Goal: Task Accomplishment & Management: Manage account settings

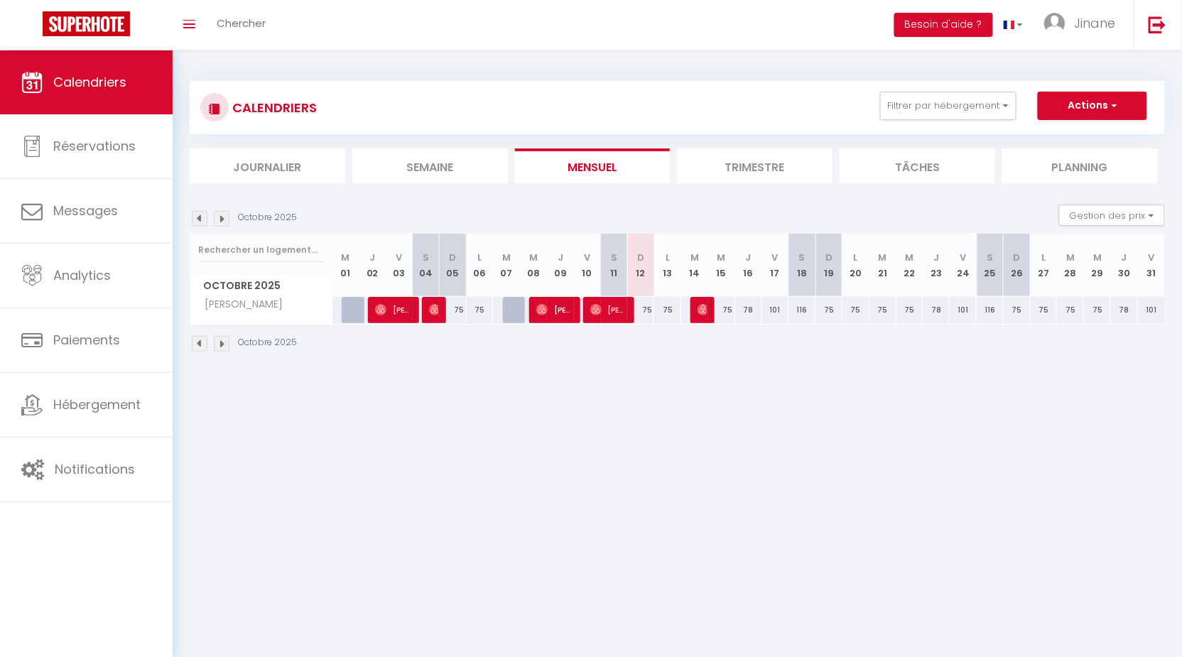
click at [746, 162] on li "Trimestre" at bounding box center [755, 165] width 156 height 35
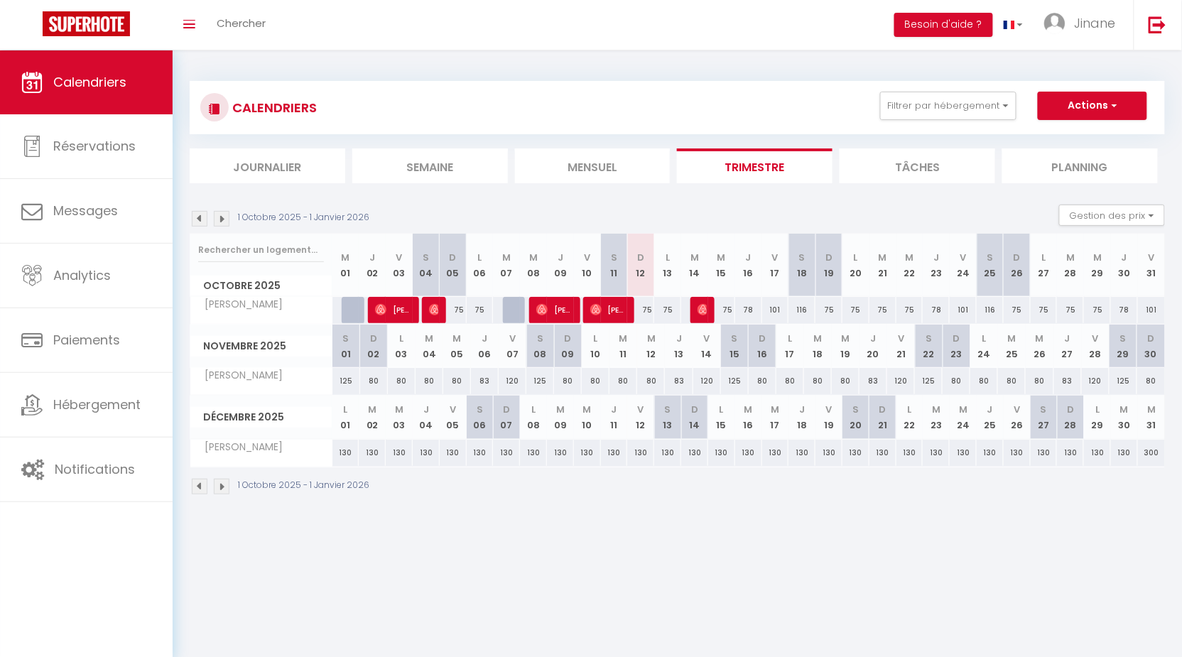
click at [649, 310] on div "75" at bounding box center [640, 310] width 27 height 26
type input "75"
type input "Dim 12 Octobre 2025"
type input "Lun 13 Octobre 2025"
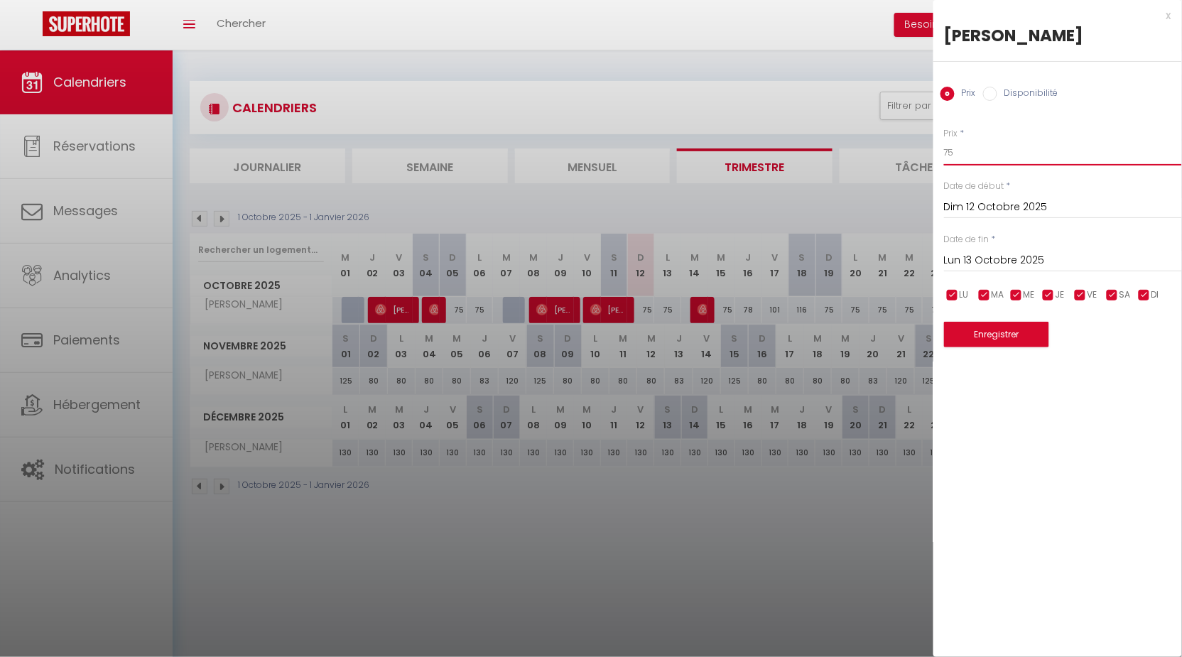
click at [976, 159] on input "75" at bounding box center [1063, 153] width 238 height 26
type input "72"
click at [993, 340] on button "Enregistrer" at bounding box center [996, 335] width 105 height 26
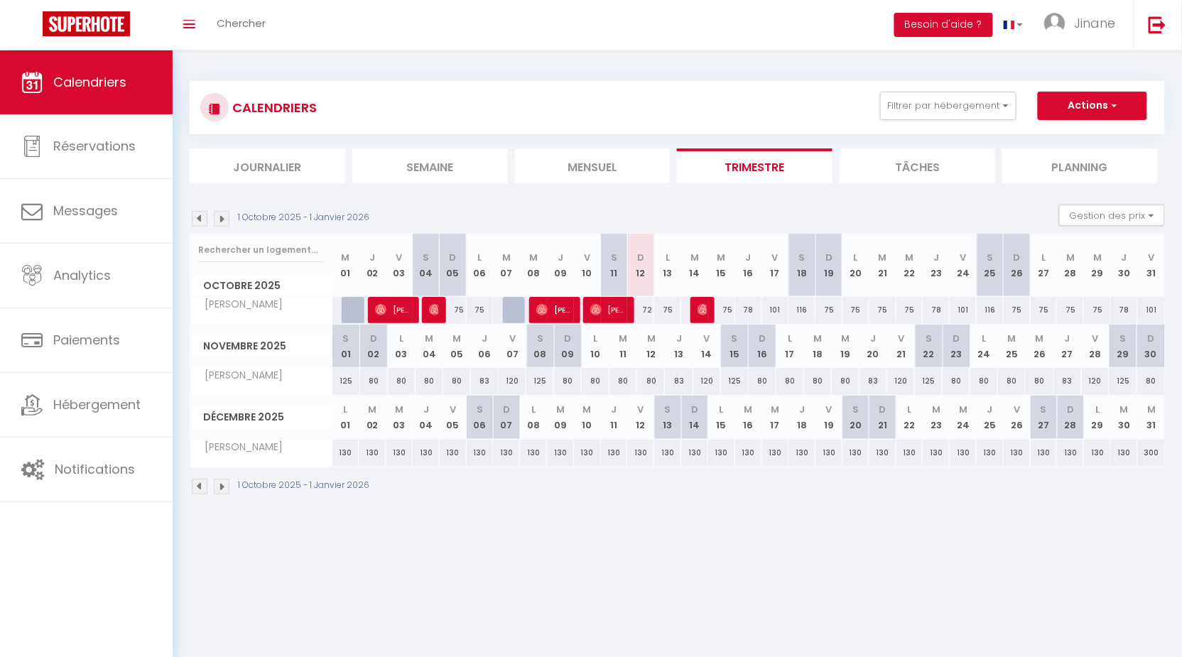
drag, startPoint x: 669, startPoint y: 309, endPoint x: 697, endPoint y: 310, distance: 28.4
click at [669, 309] on div "75" at bounding box center [667, 310] width 27 height 26
type input "75"
type input "Lun 13 Octobre 2025"
type input "[DATE] Octobre 2025"
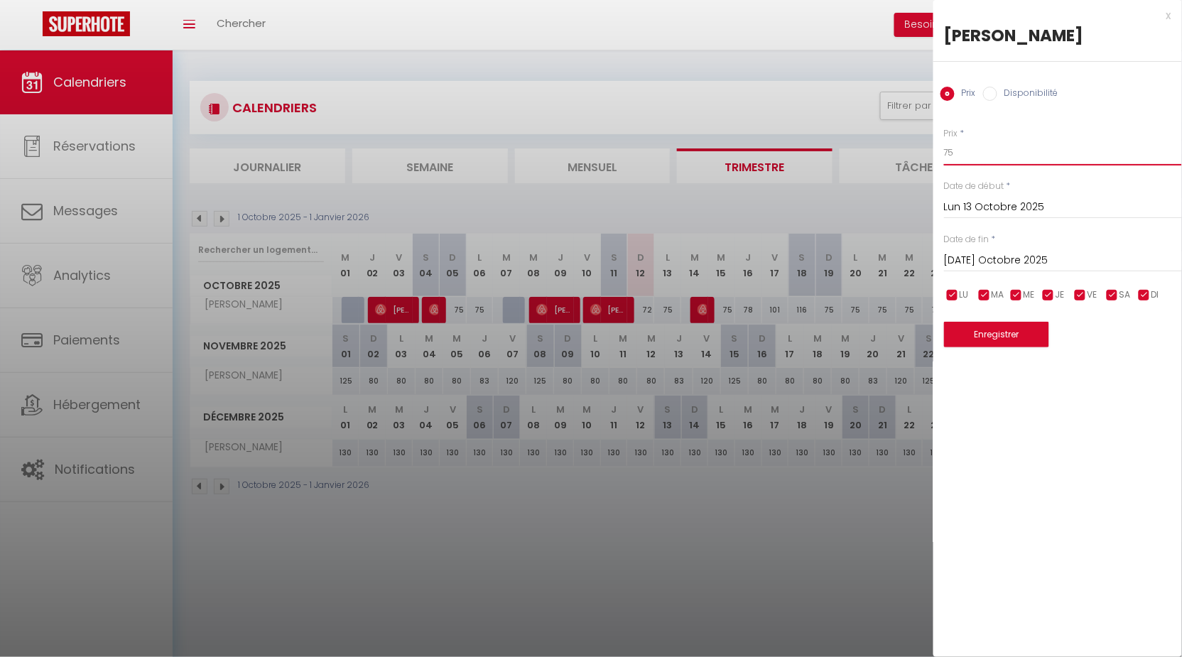
click at [966, 158] on input "75" at bounding box center [1063, 153] width 238 height 26
type input "72"
click at [996, 324] on button "Enregistrer" at bounding box center [996, 335] width 105 height 26
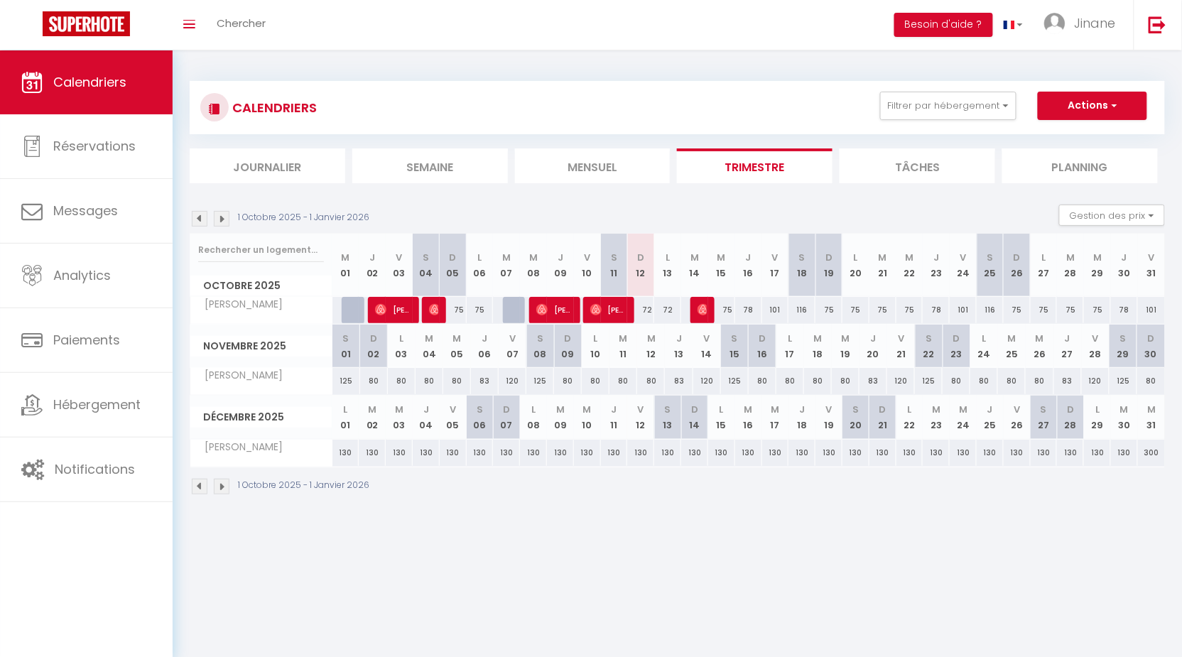
click at [200, 218] on img at bounding box center [200, 219] width 16 height 16
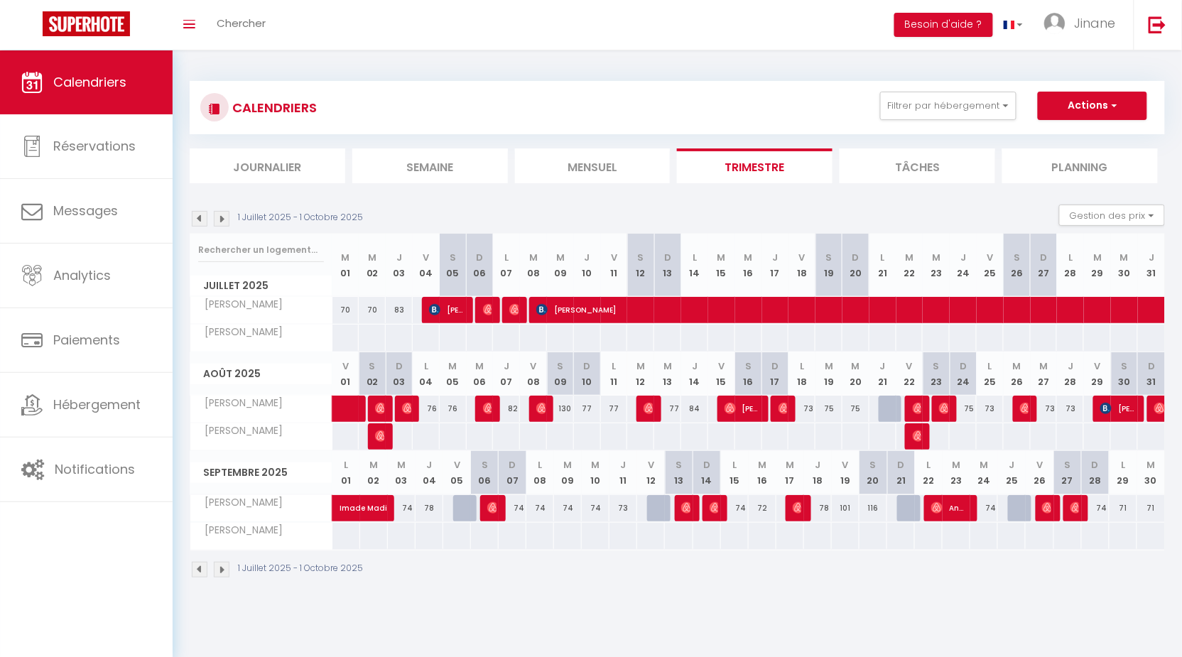
click at [234, 212] on div "1 Juillet 2025 - 1 Octobre 2025" at bounding box center [279, 219] width 178 height 16
click at [226, 217] on img at bounding box center [222, 219] width 16 height 16
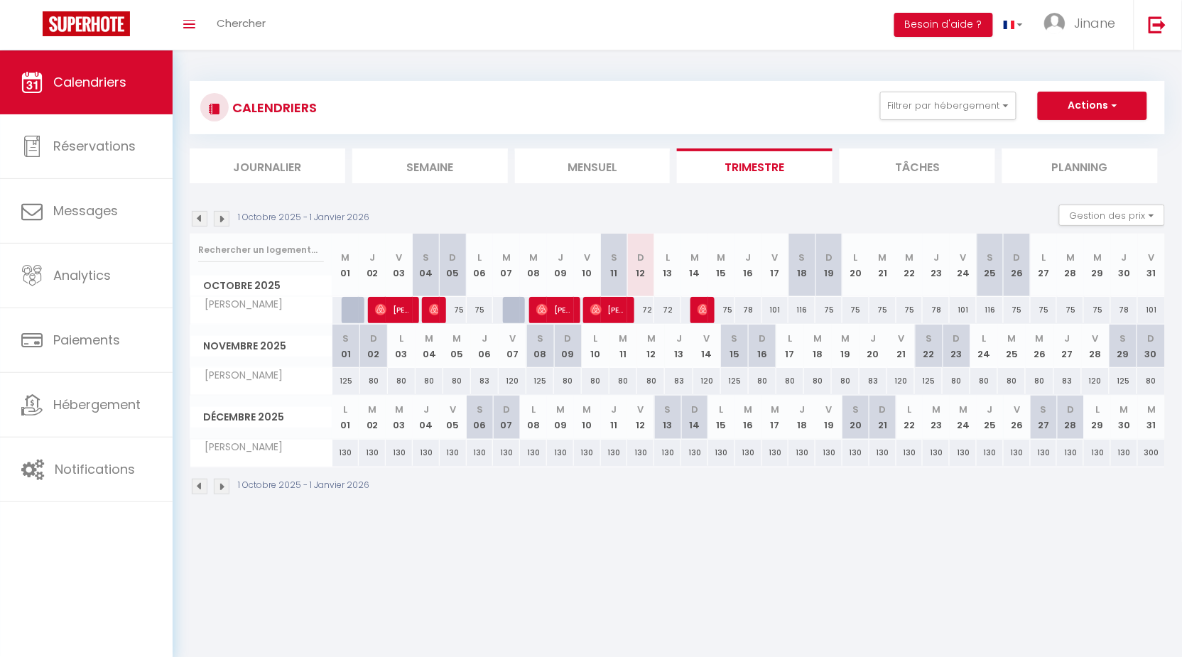
click at [400, 308] on span "[PERSON_NAME]" at bounding box center [393, 309] width 36 height 27
select select "OK"
select select "1"
select select "0"
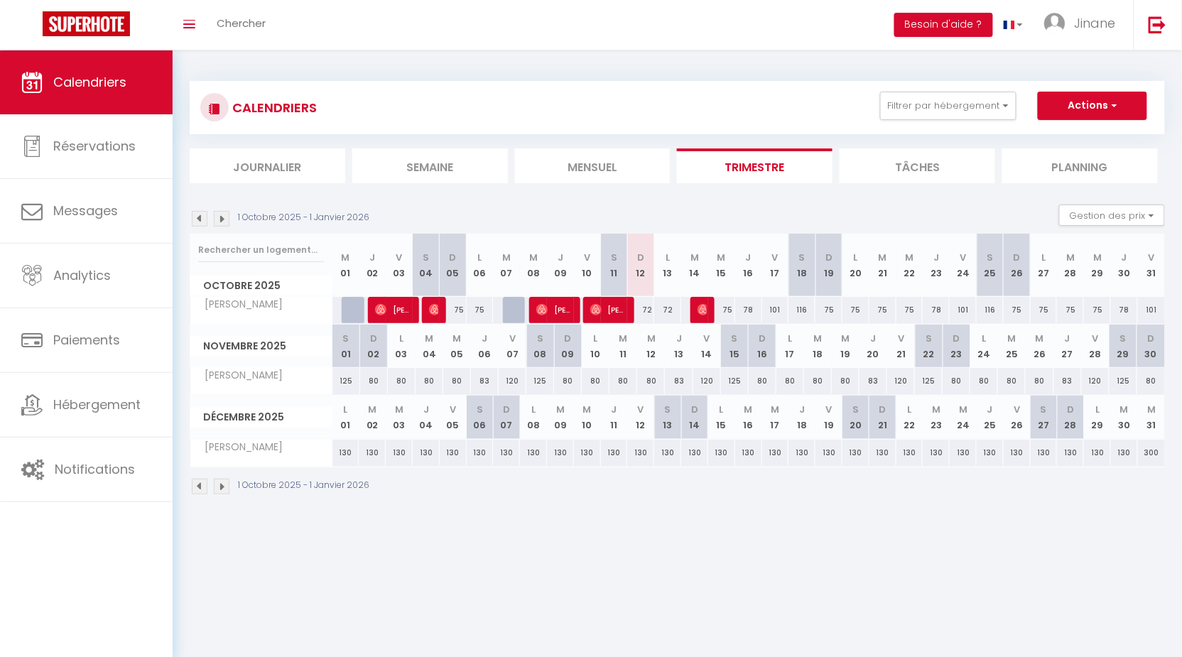
select select "1"
select select
select select "7439"
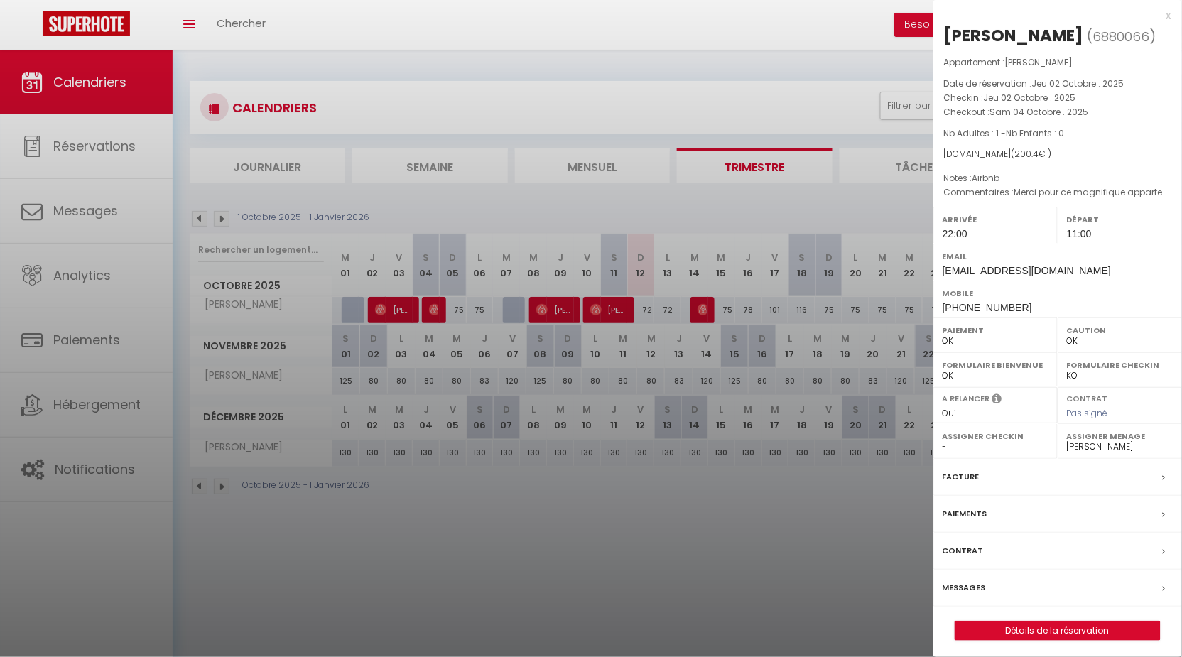
click at [506, 425] on div at bounding box center [591, 328] width 1182 height 657
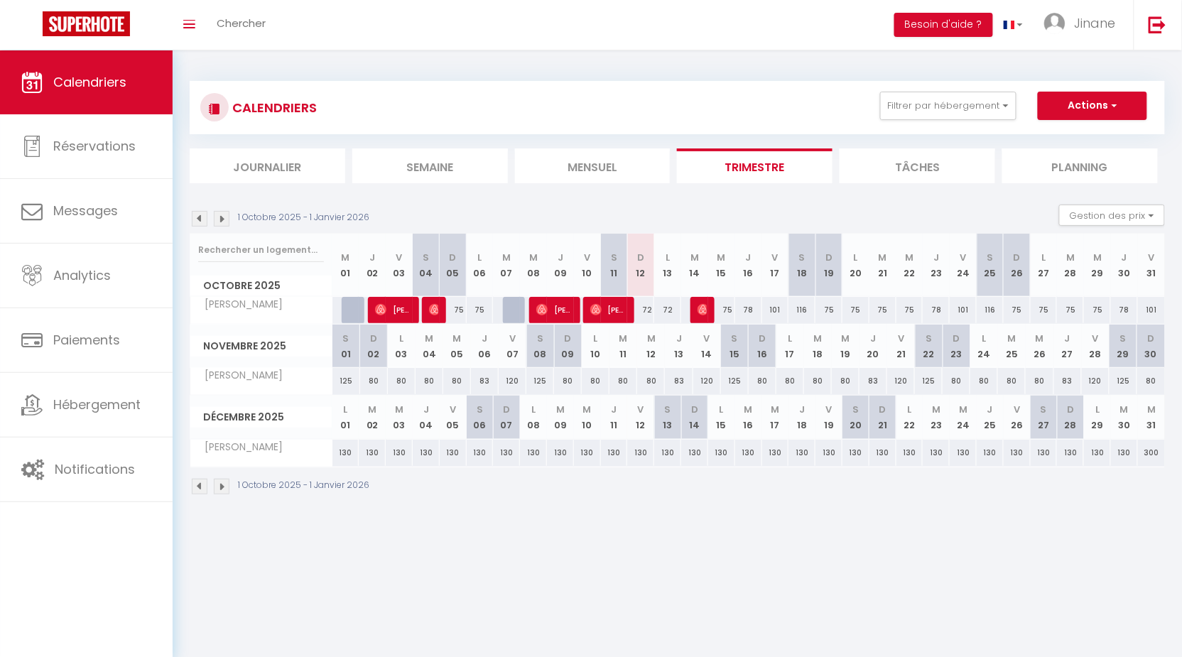
click at [429, 304] on img at bounding box center [434, 309] width 11 height 11
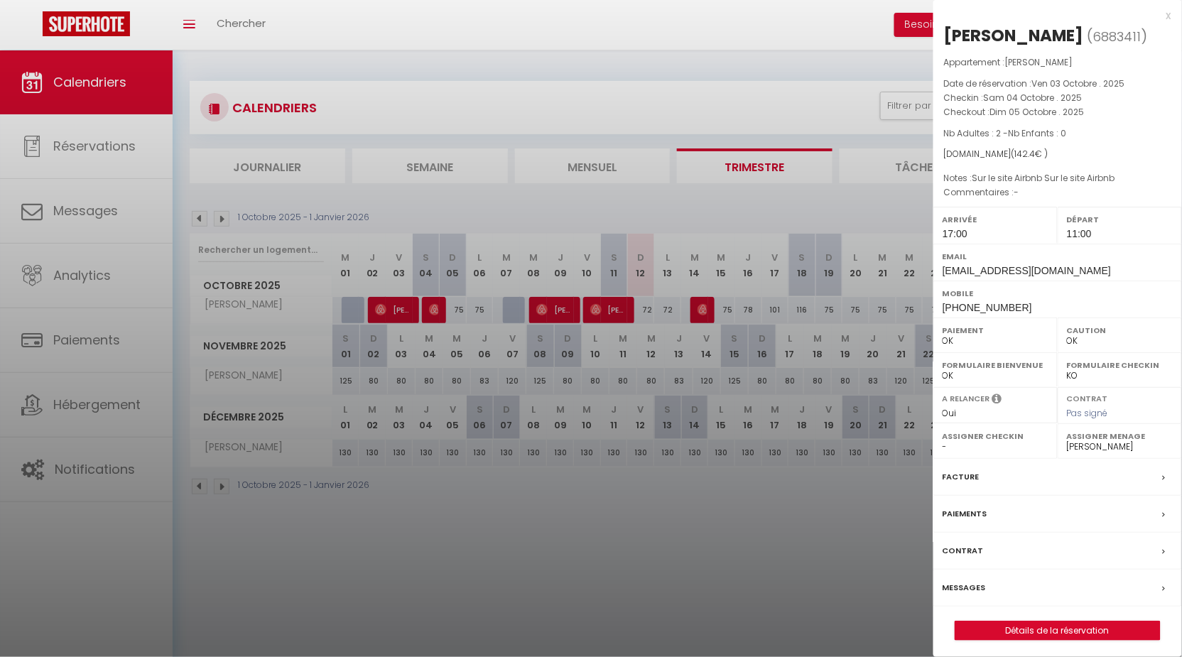
click at [485, 368] on div at bounding box center [591, 328] width 1182 height 657
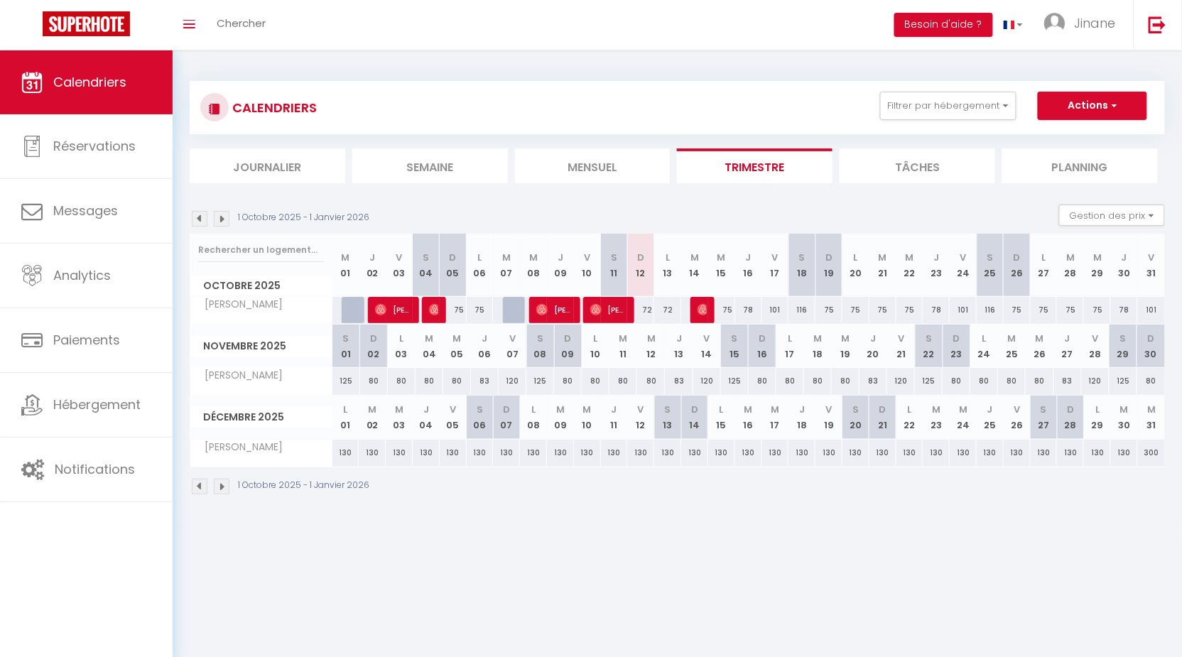
click at [543, 312] on img at bounding box center [541, 309] width 11 height 11
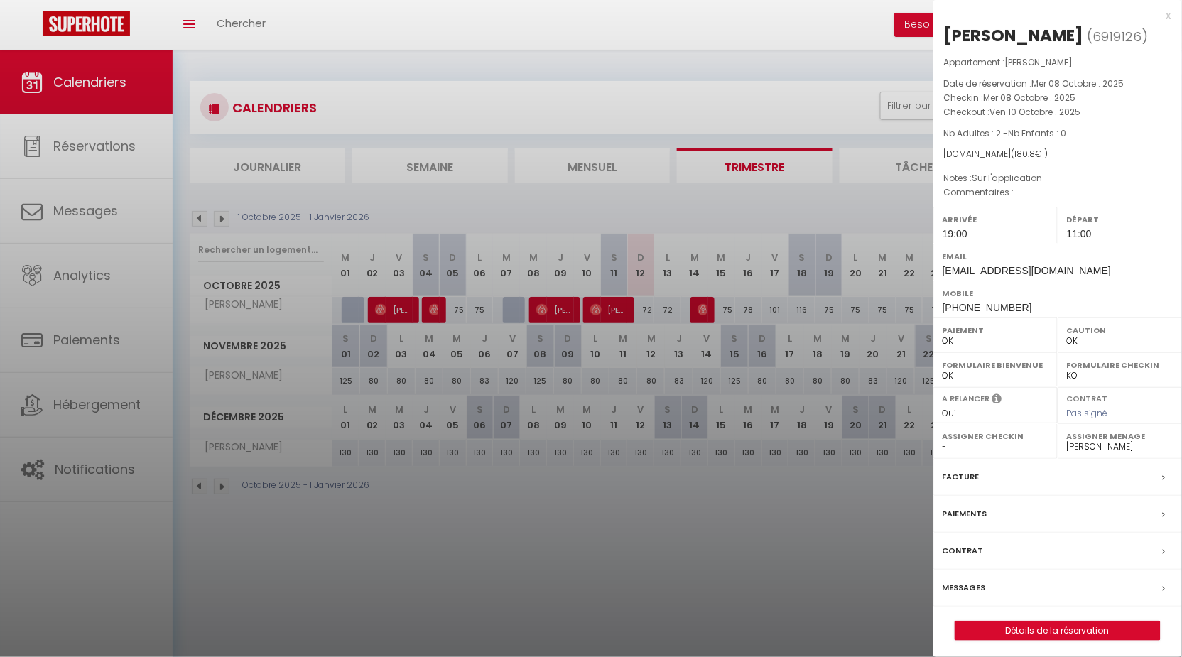
click at [612, 361] on div at bounding box center [591, 328] width 1182 height 657
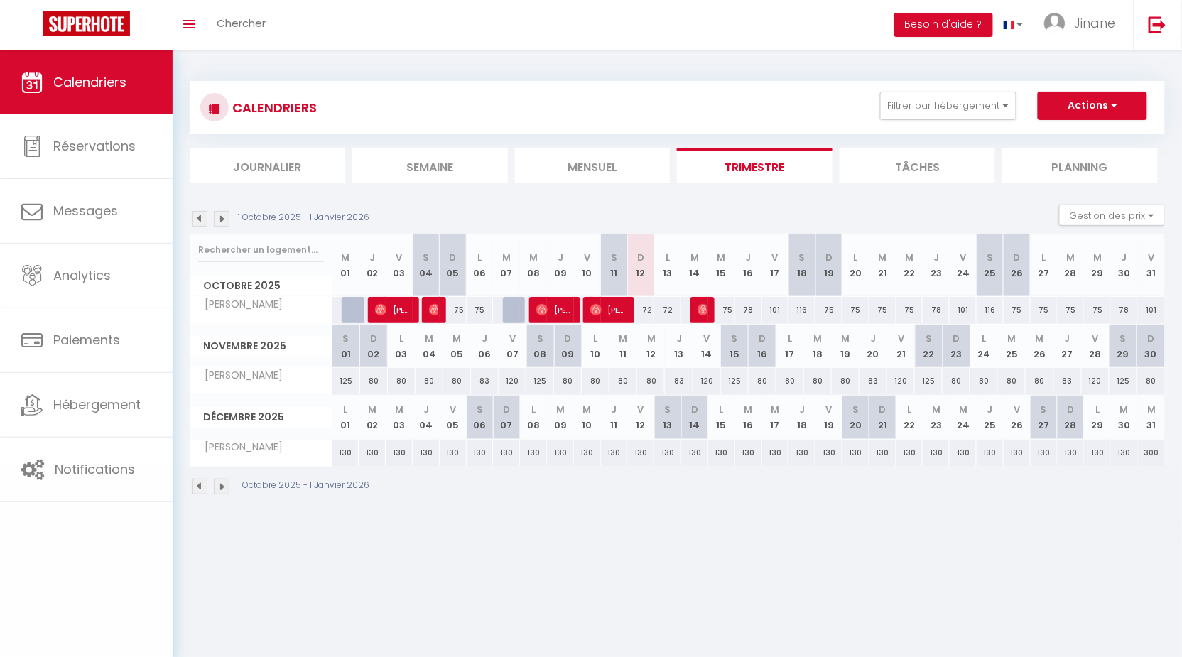
click at [610, 298] on span "[PERSON_NAME]" at bounding box center [608, 309] width 36 height 27
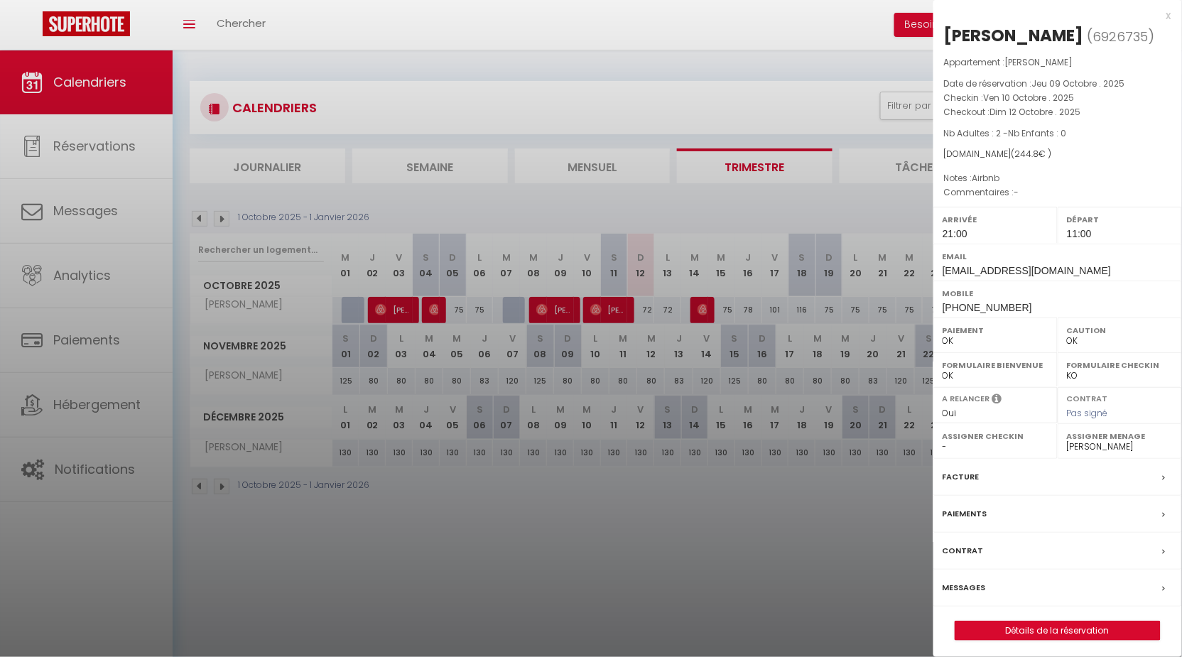
click at [770, 399] on div at bounding box center [591, 328] width 1182 height 657
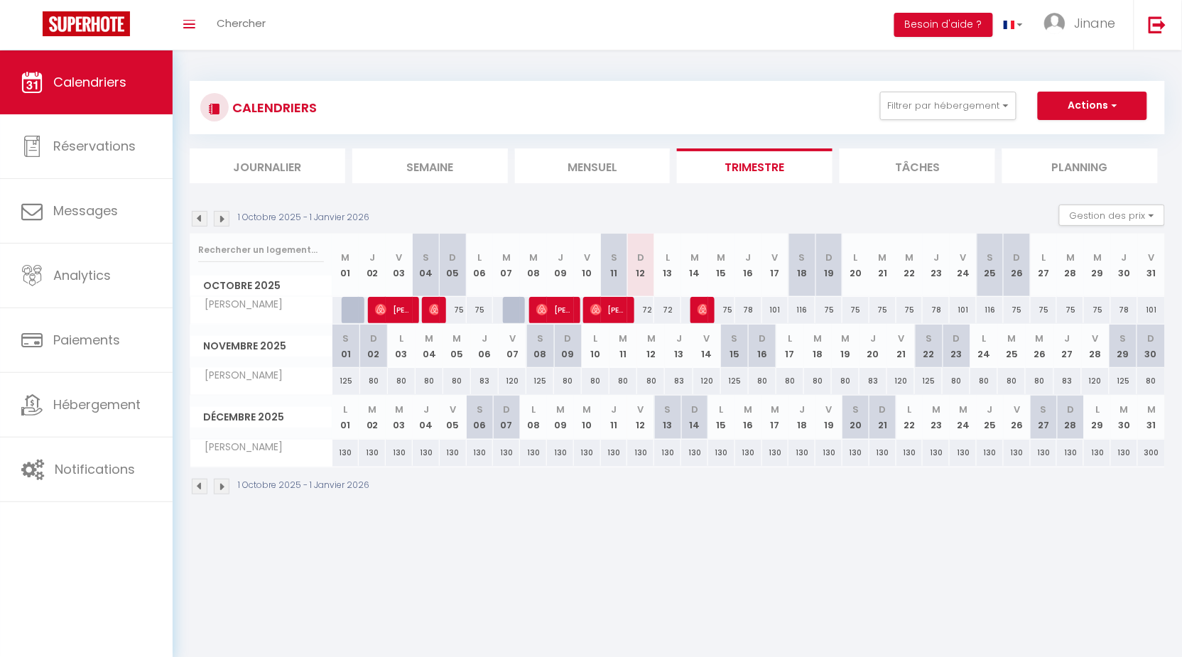
click at [613, 311] on span "[PERSON_NAME]" at bounding box center [608, 309] width 36 height 27
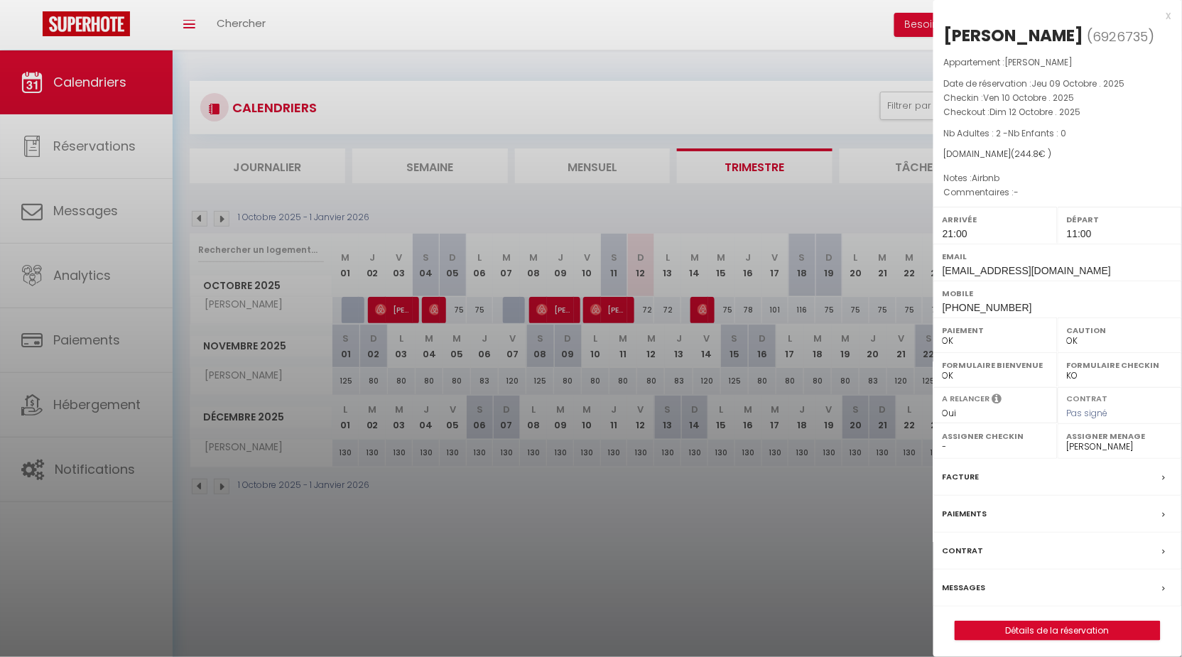
click at [979, 507] on label "Paiements" at bounding box center [964, 513] width 45 height 15
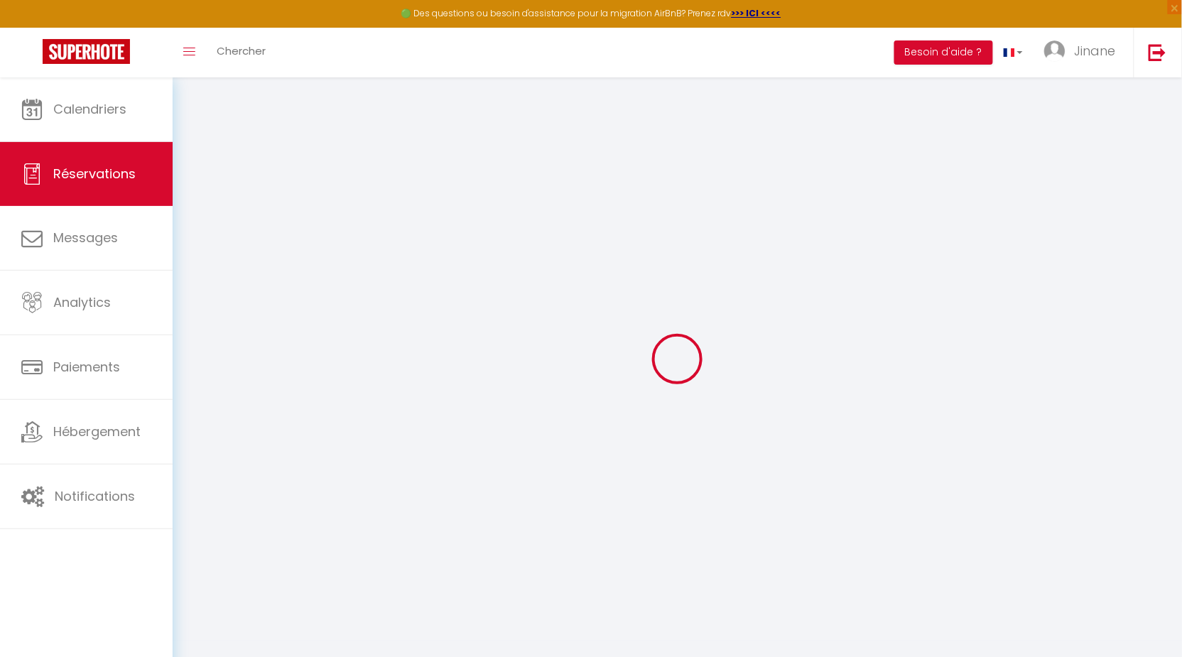
select select
checkbox input "false"
select select
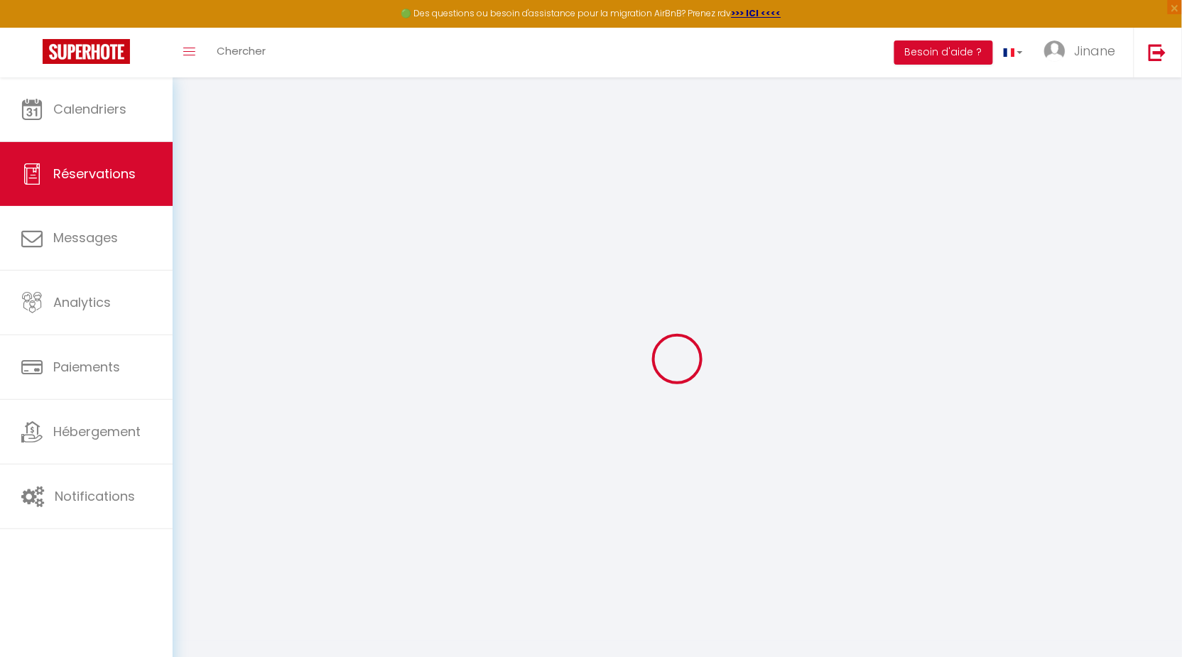
select select
checkbox input "false"
type input "Airbnb"
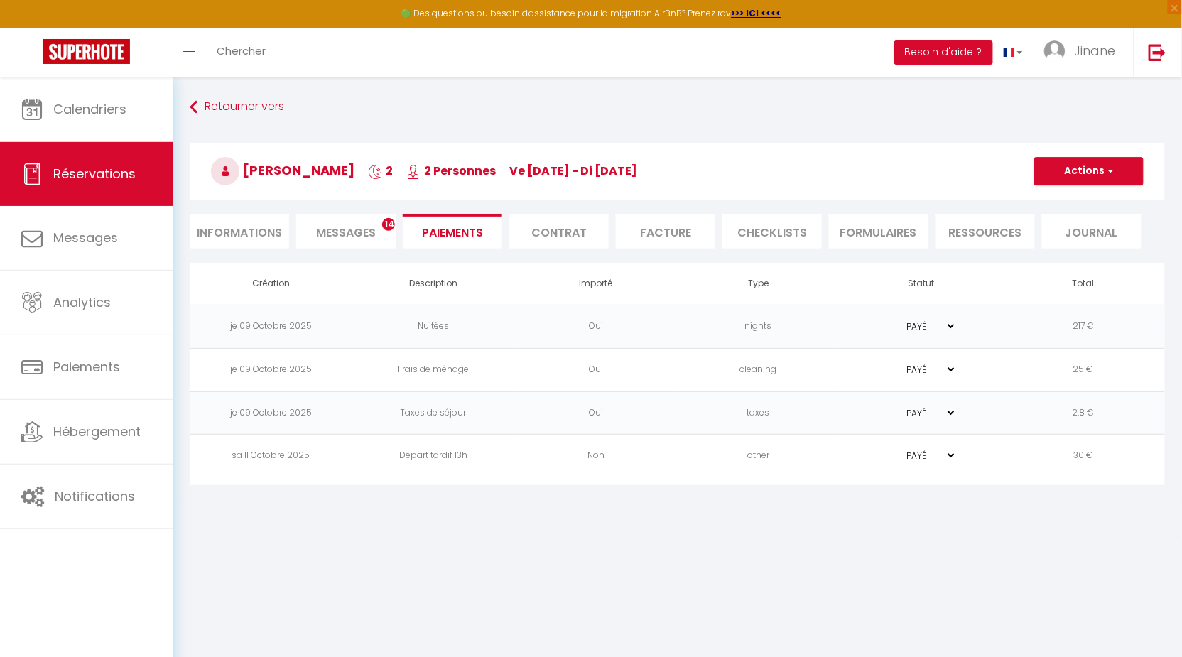
click at [333, 228] on span "Messages" at bounding box center [346, 232] width 60 height 16
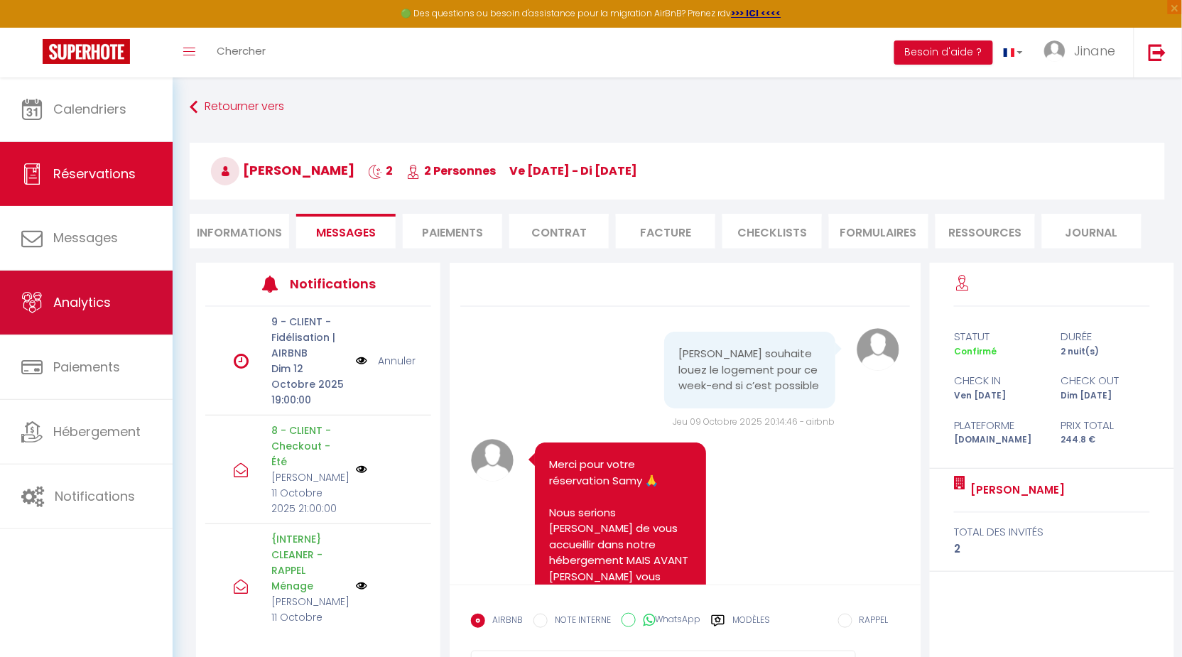
click at [108, 300] on span "Analytics" at bounding box center [82, 302] width 58 height 18
select select "2025"
select select "10"
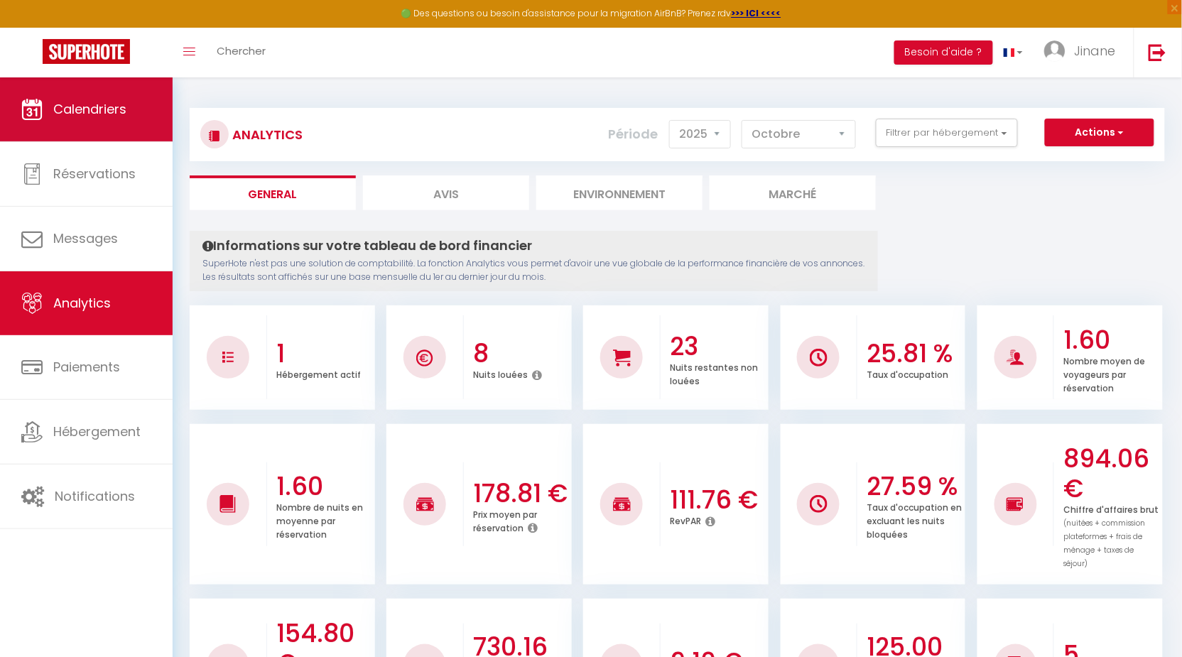
click at [106, 108] on span "Calendriers" at bounding box center [89, 109] width 73 height 18
